Goal: Information Seeking & Learning: Understand process/instructions

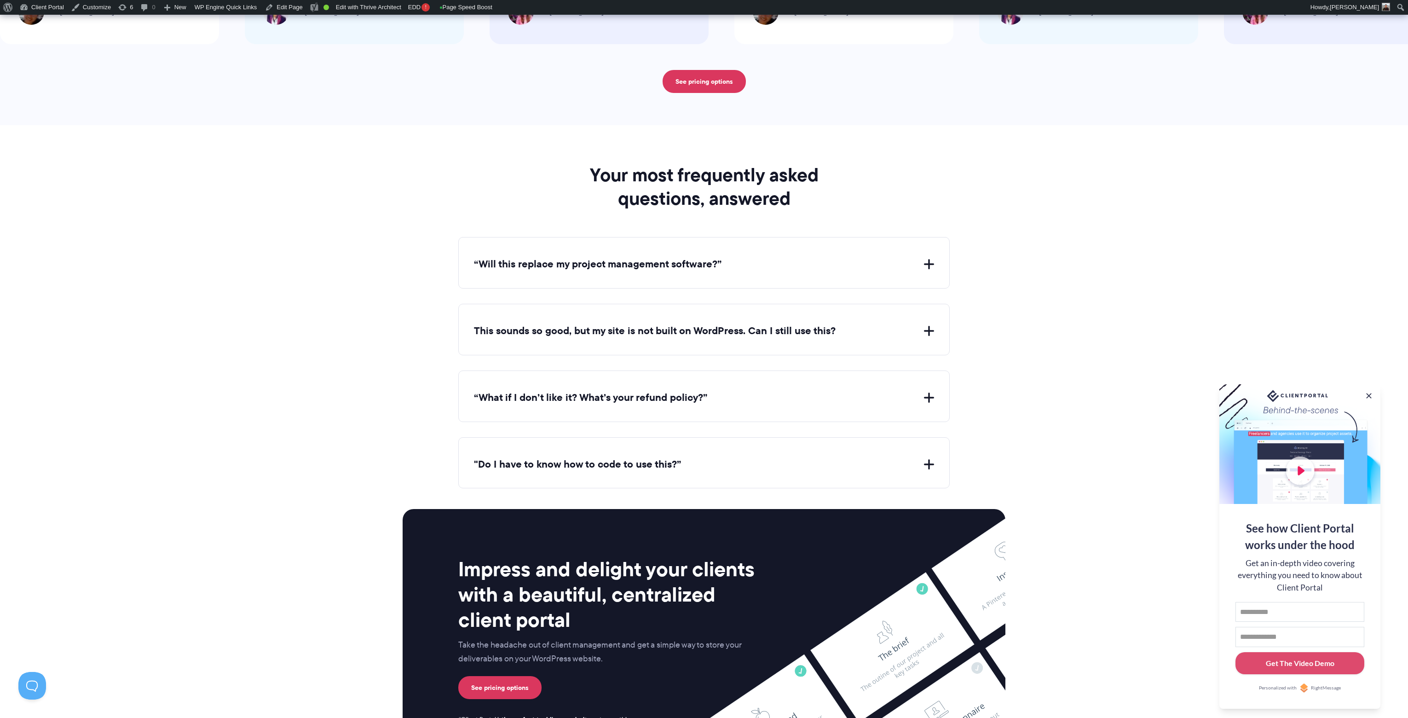
scroll to position [3520, 0]
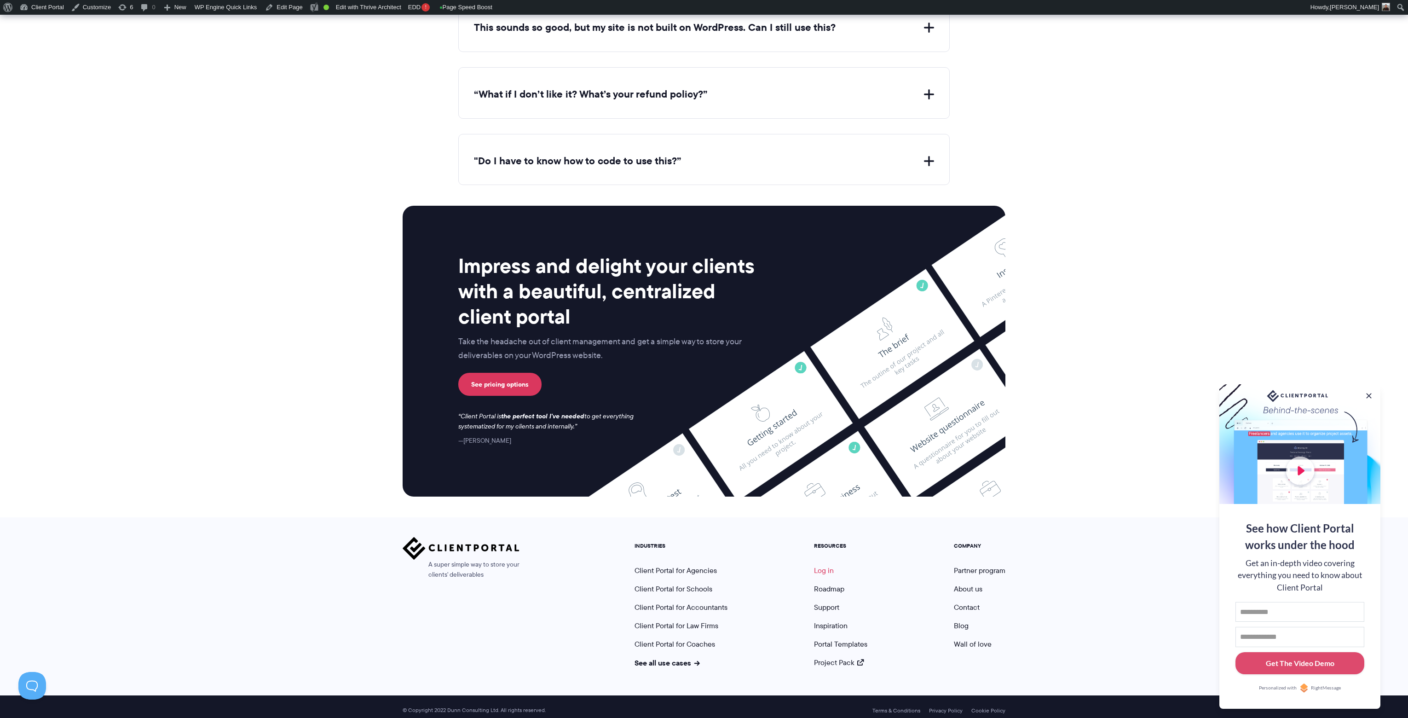
click at [828, 565] on link "Log in" at bounding box center [824, 570] width 20 height 11
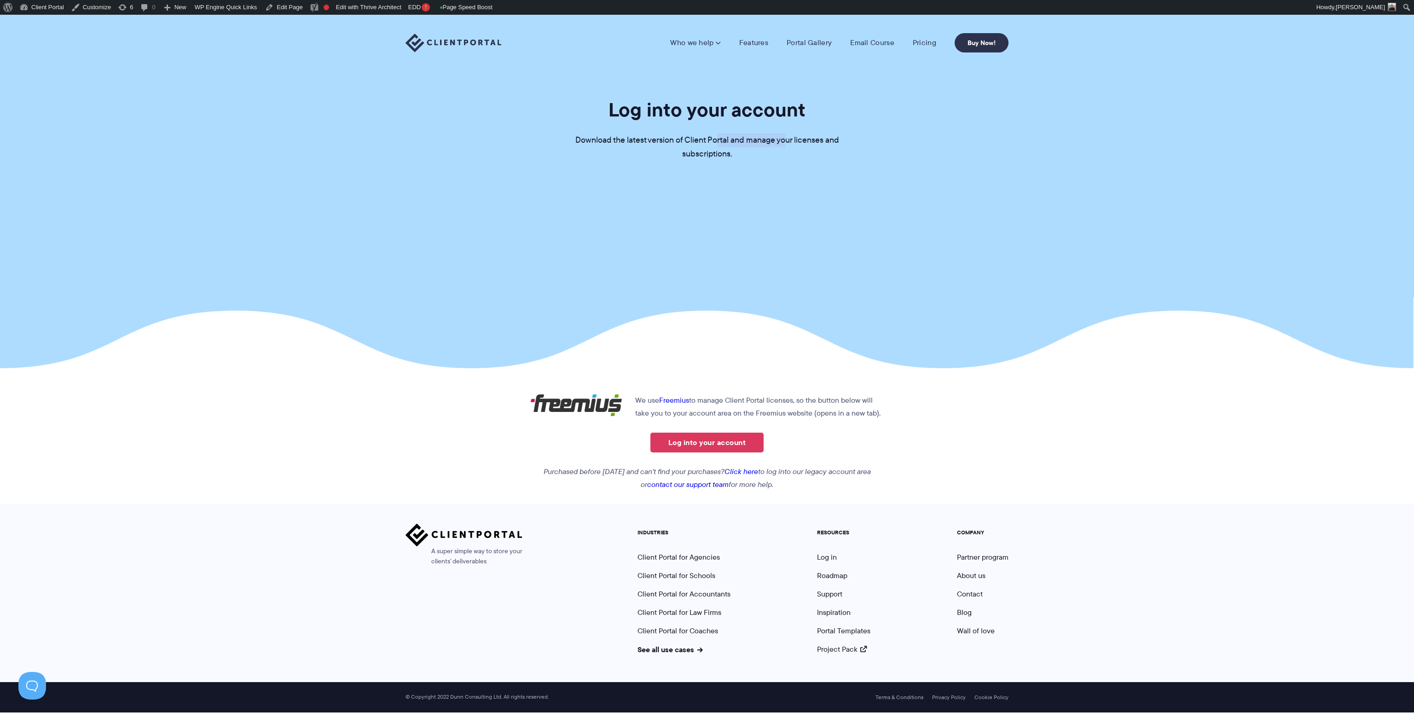
drag, startPoint x: 716, startPoint y: 139, endPoint x: 787, endPoint y: 139, distance: 70.9
click at [787, 139] on p "Download the latest version of Client Portal and manage your licenses and subsc…" at bounding box center [707, 147] width 276 height 28
click at [762, 198] on section "Log into your account Download the latest version of Client Portal and manage y…" at bounding box center [707, 191] width 1414 height 353
drag, startPoint x: 705, startPoint y: 401, endPoint x: 851, endPoint y: 403, distance: 146.8
click at [851, 403] on p "We use Freemius to manage Client Portal licenses, so the button below will take…" at bounding box center [707, 407] width 354 height 26
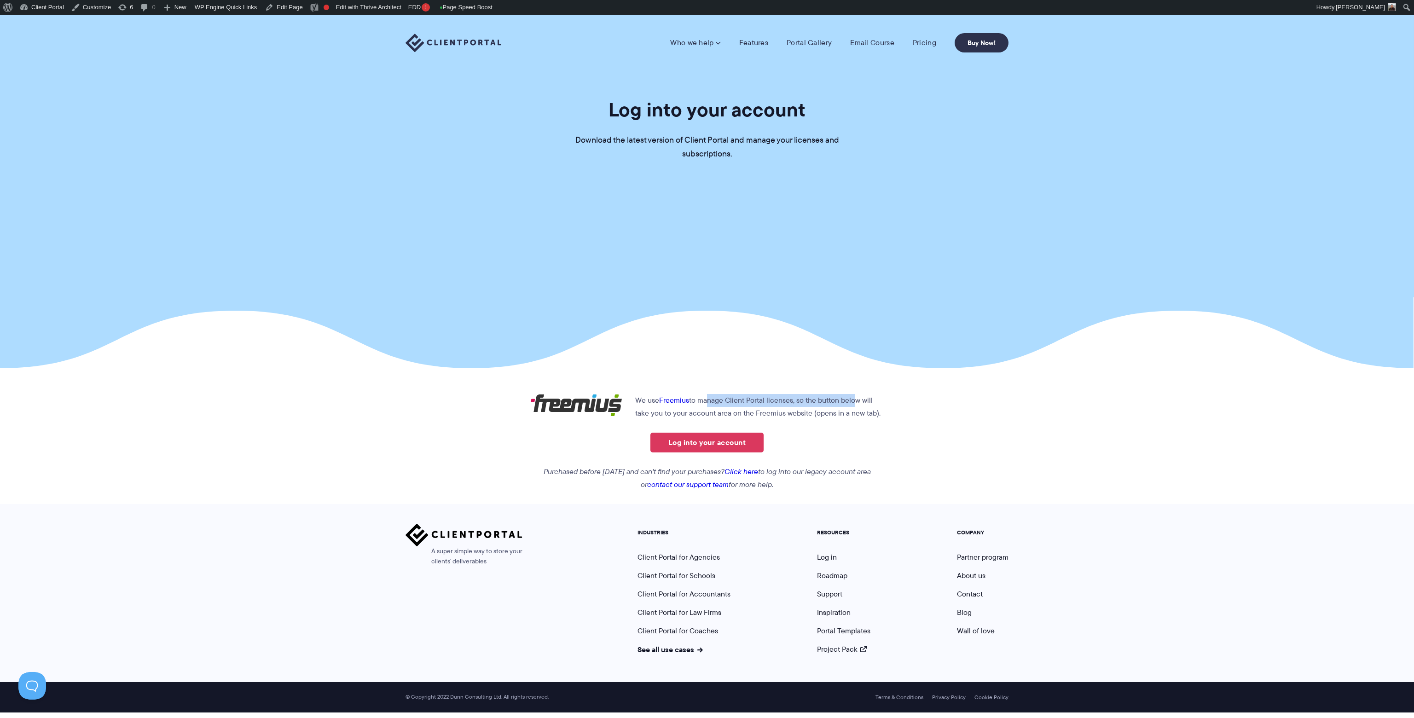
click at [851, 403] on p "We use Freemius to manage Client Portal licenses, so the button below will take…" at bounding box center [707, 407] width 354 height 26
click at [917, 42] on link "Pricing" at bounding box center [924, 42] width 23 height 9
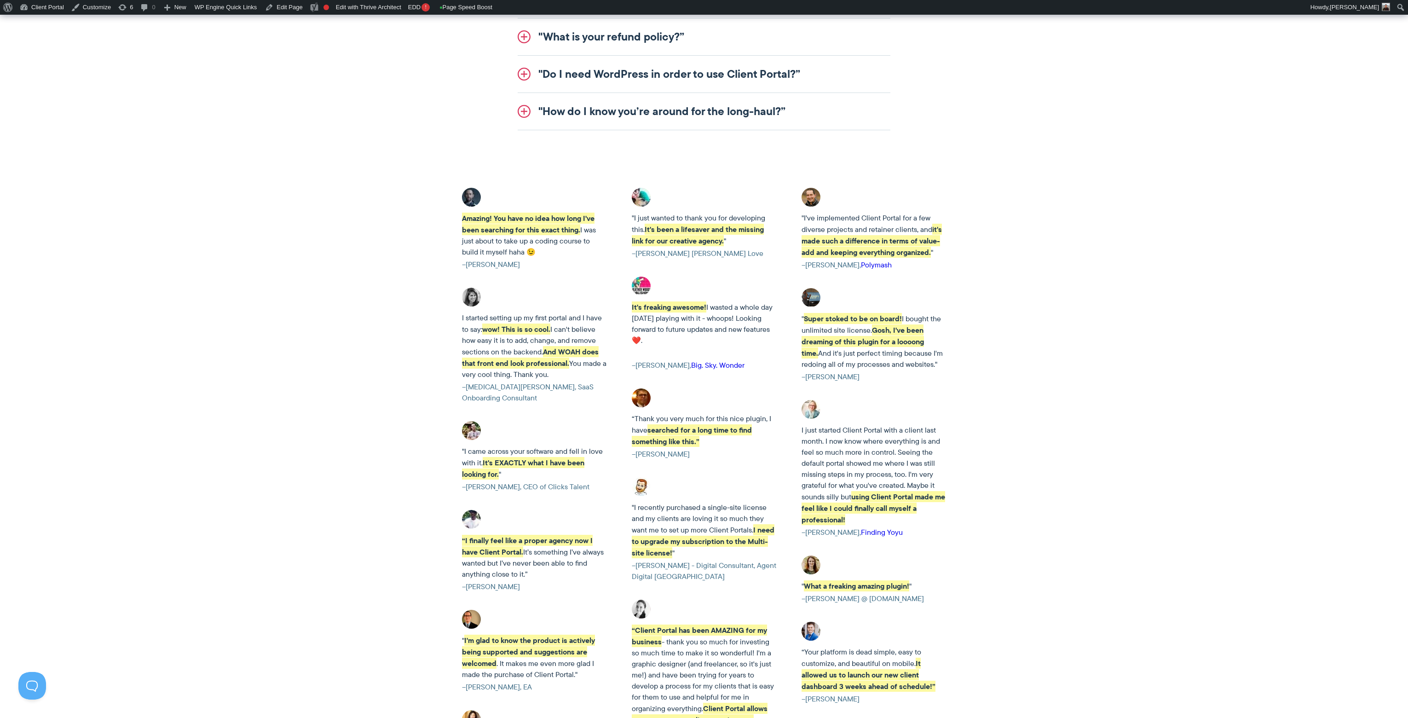
scroll to position [1964, 0]
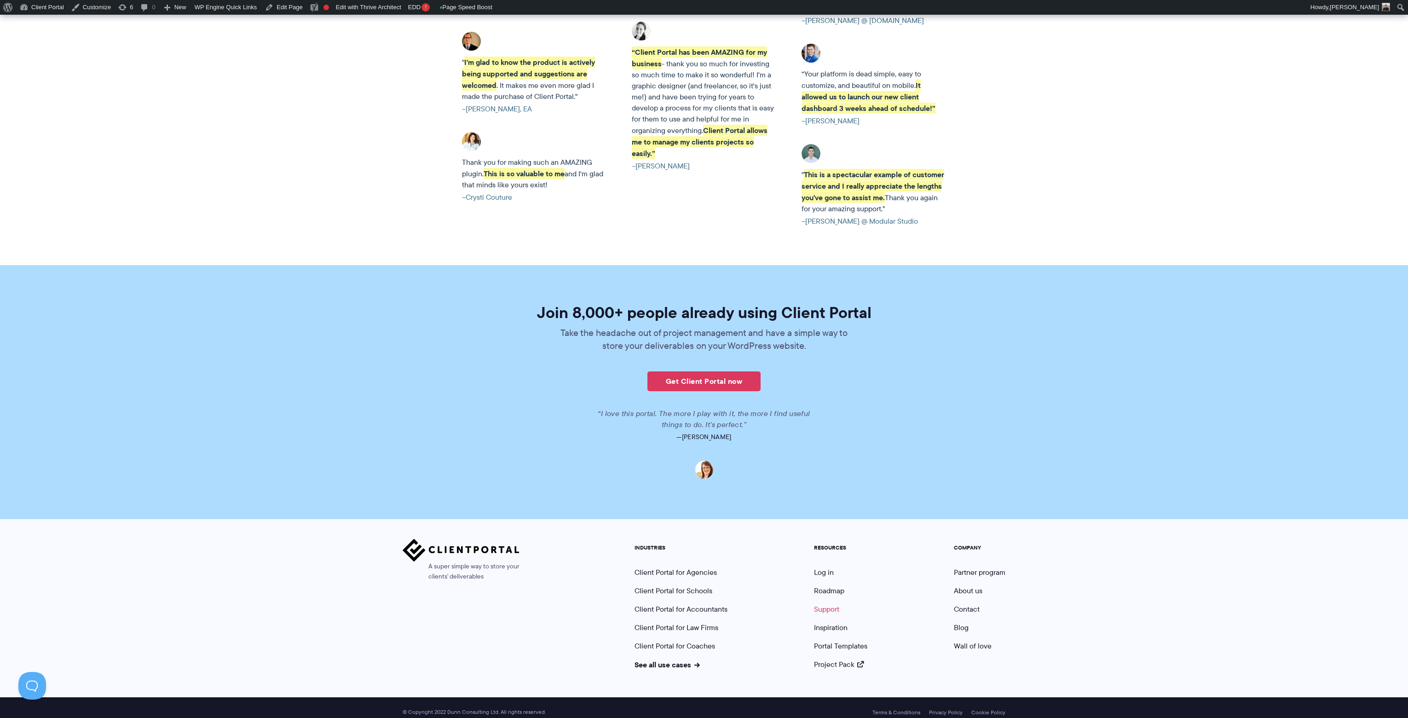
click at [824, 604] on link "Support" at bounding box center [826, 609] width 25 height 11
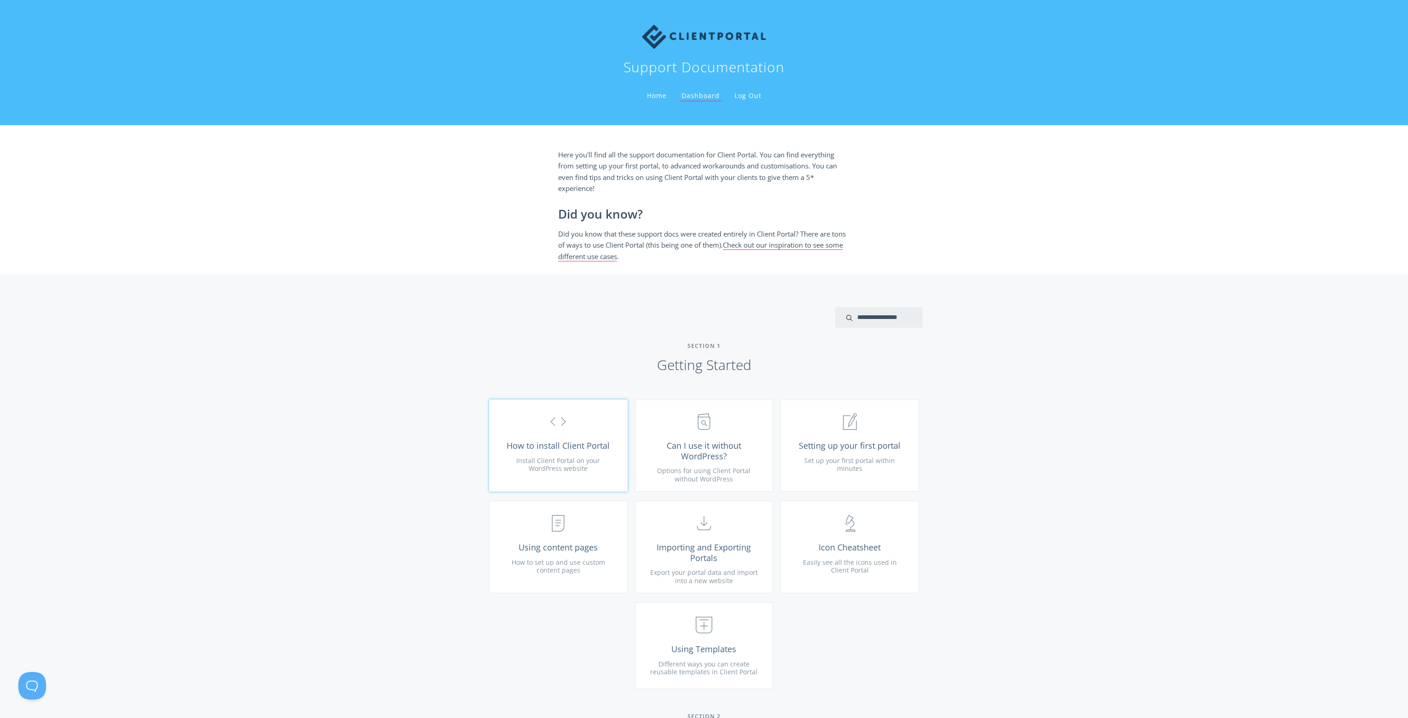
click at [538, 440] on span "How to install Client Portal" at bounding box center [559, 445] width 110 height 11
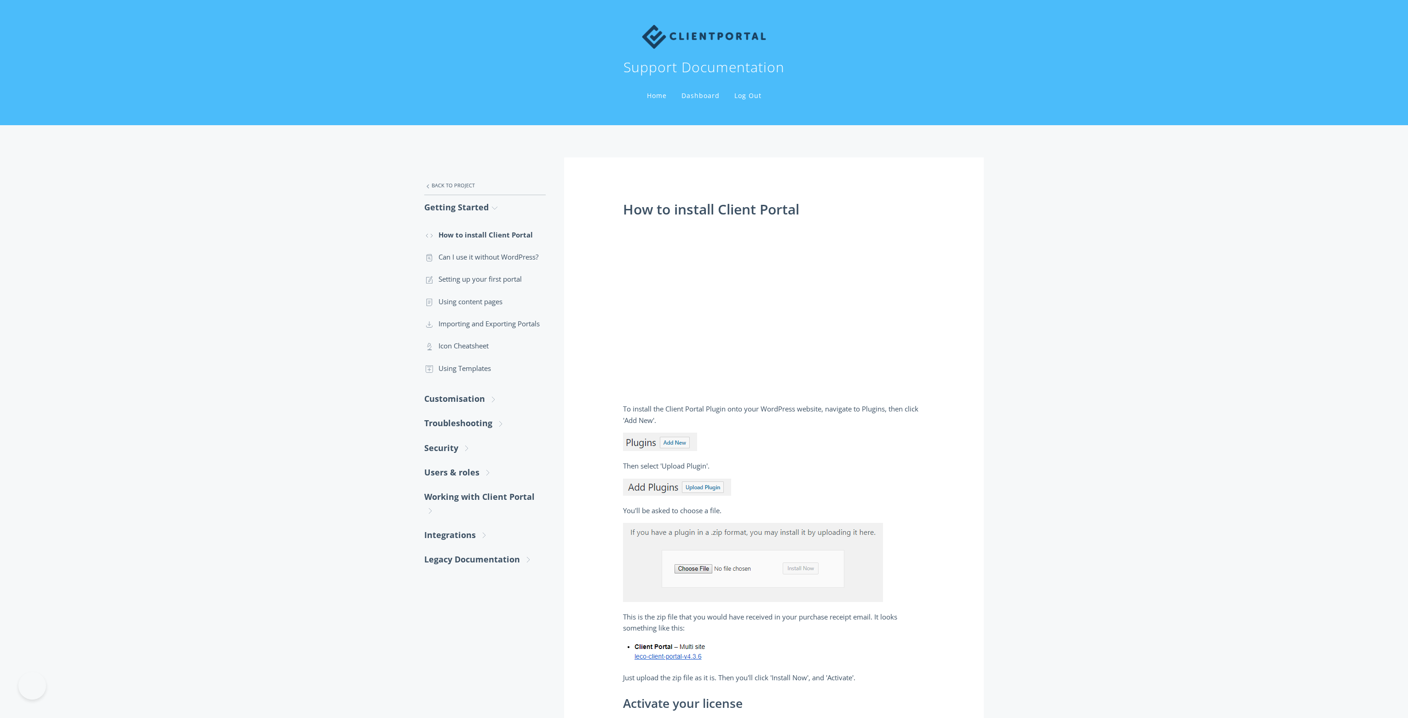
click at [197, 406] on div ".st0{fill:none;stroke:#000000;stroke-width:2;stroke-miterlimit:10;} Untitled-27…" at bounding box center [704, 526] width 1408 height 802
click at [491, 278] on link ".st0{fill:none;stroke:#000000;stroke-width:2;stroke-miterlimit:10;} 1. General …" at bounding box center [485, 279] width 122 height 22
click at [654, 207] on h1 "How to install Client Portal" at bounding box center [774, 210] width 302 height 16
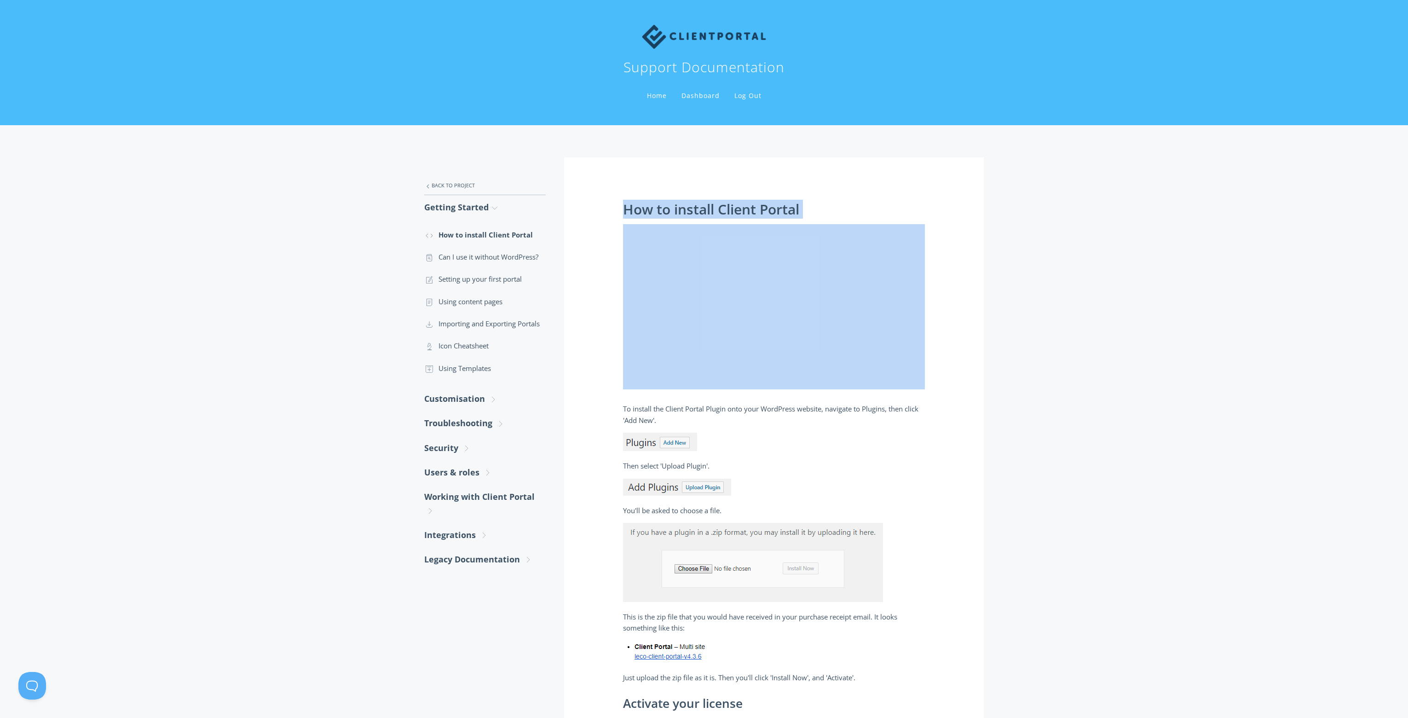
click at [654, 207] on h1 "How to install Client Portal" at bounding box center [774, 210] width 302 height 16
copy div "How to install Client Portal"
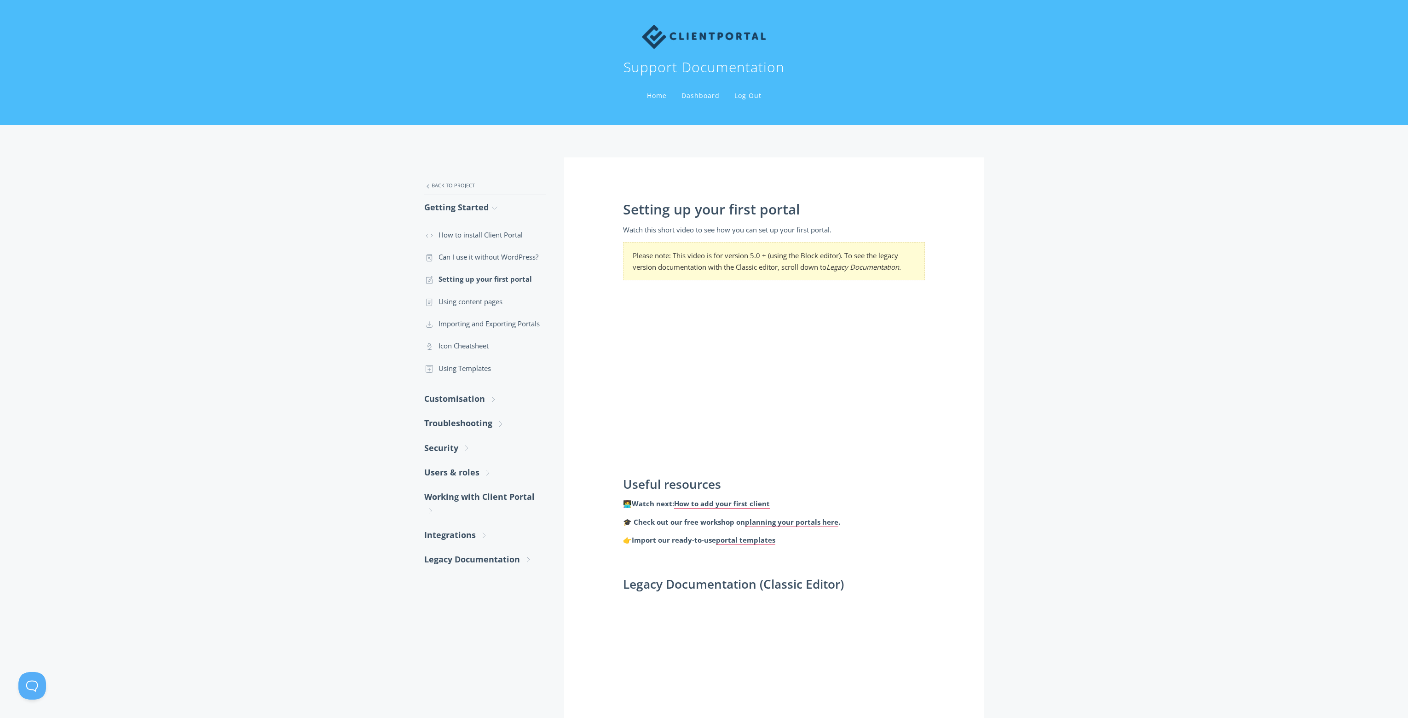
click at [655, 209] on h1 "Setting up your first portal" at bounding box center [774, 210] width 302 height 16
copy div "Setting up your first portal"
